Goal: Task Accomplishment & Management: Manage account settings

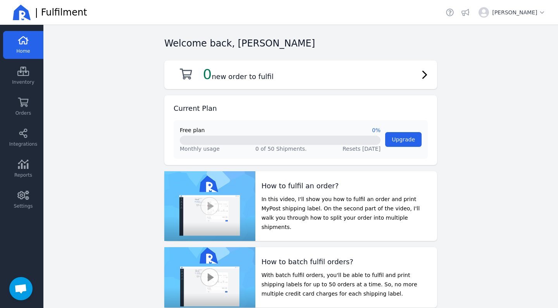
click at [208, 202] on button "button" at bounding box center [209, 206] width 19 height 19
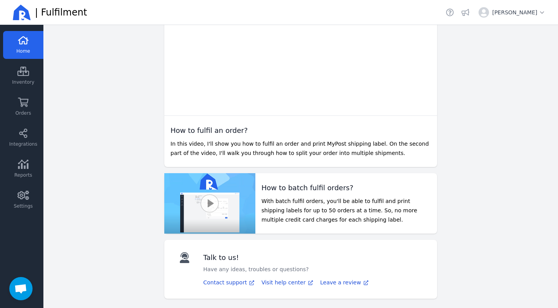
scroll to position [195, 0]
click at [211, 202] on button "button" at bounding box center [209, 203] width 19 height 19
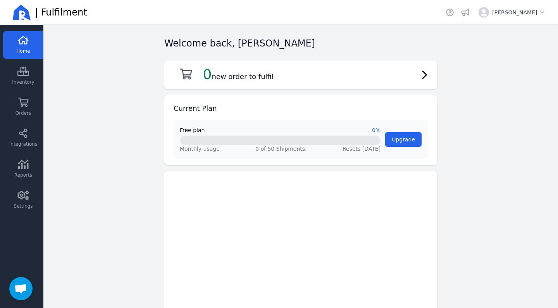
scroll to position [0, 0]
click at [26, 193] on icon at bounding box center [23, 195] width 12 height 9
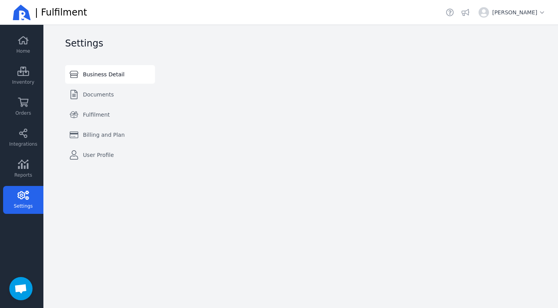
select select "AU"
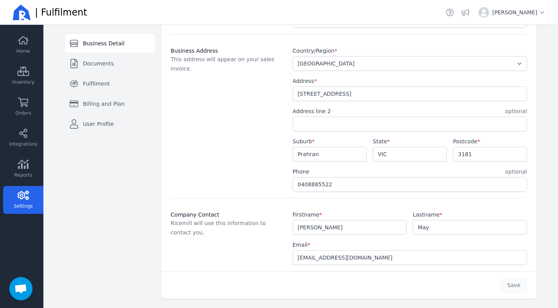
scroll to position [131, 0]
click at [113, 68] on link "Documents" at bounding box center [110, 63] width 90 height 19
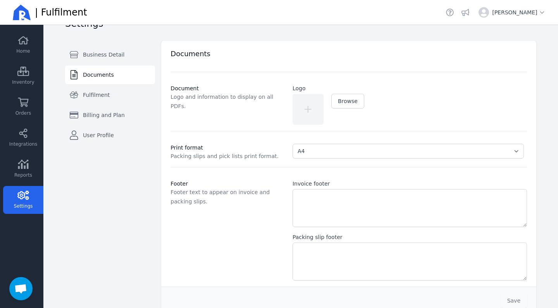
scroll to position [18, 0]
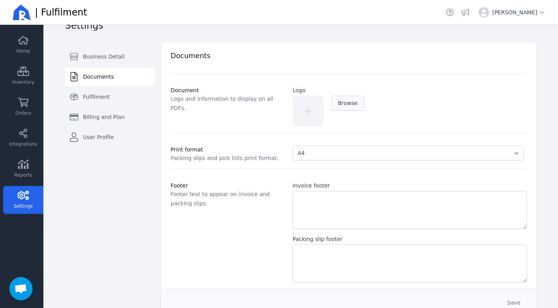
click at [352, 102] on span "Browse" at bounding box center [348, 103] width 20 height 6
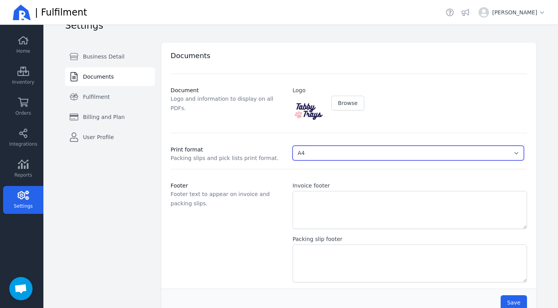
select select "A6"
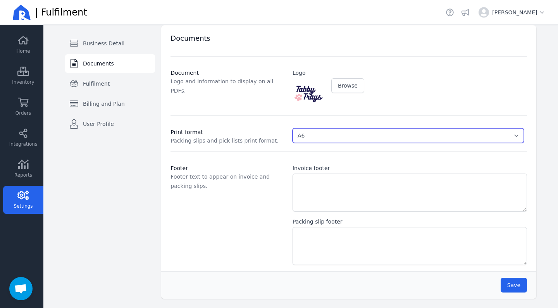
scroll to position [35, 0]
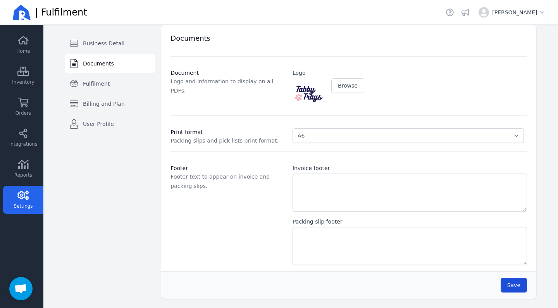
click at [515, 283] on span "Save" at bounding box center [514, 285] width 13 height 6
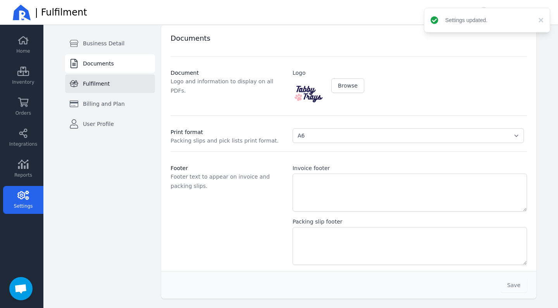
click at [136, 82] on link "Fulfilment" at bounding box center [110, 83] width 90 height 19
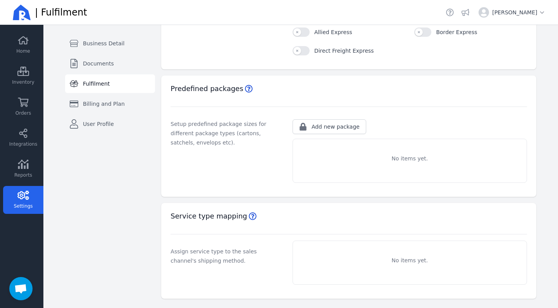
scroll to position [270, 0]
click at [309, 126] on div "Add new package" at bounding box center [329, 127] width 60 height 8
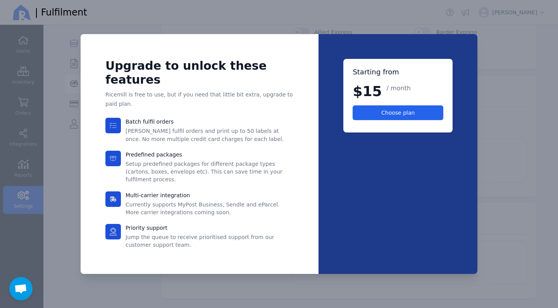
click at [494, 102] on div at bounding box center [279, 154] width 558 height 308
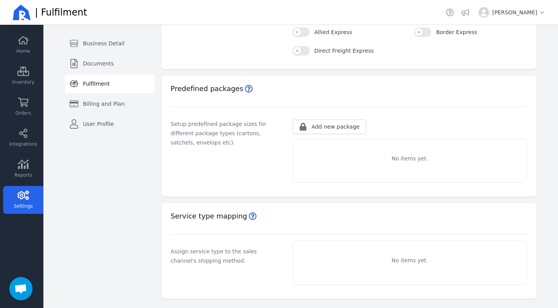
scroll to position [0, 0]
click at [96, 122] on span "User Profile" at bounding box center [98, 124] width 31 height 8
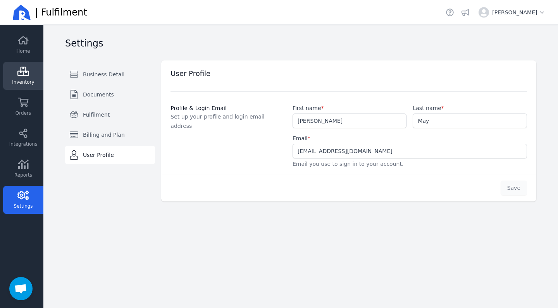
click at [27, 85] on span "Inventory" at bounding box center [23, 82] width 22 height 6
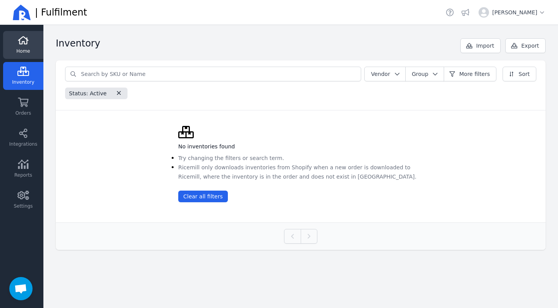
click at [17, 47] on link "Home" at bounding box center [23, 45] width 40 height 28
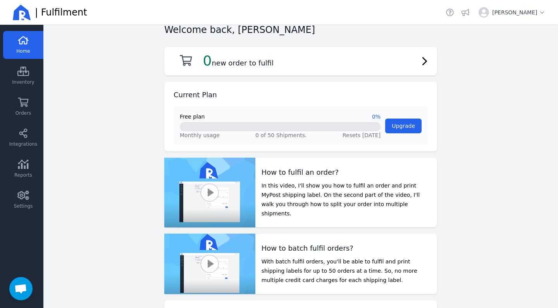
scroll to position [15, 0]
